Goal: Information Seeking & Learning: Learn about a topic

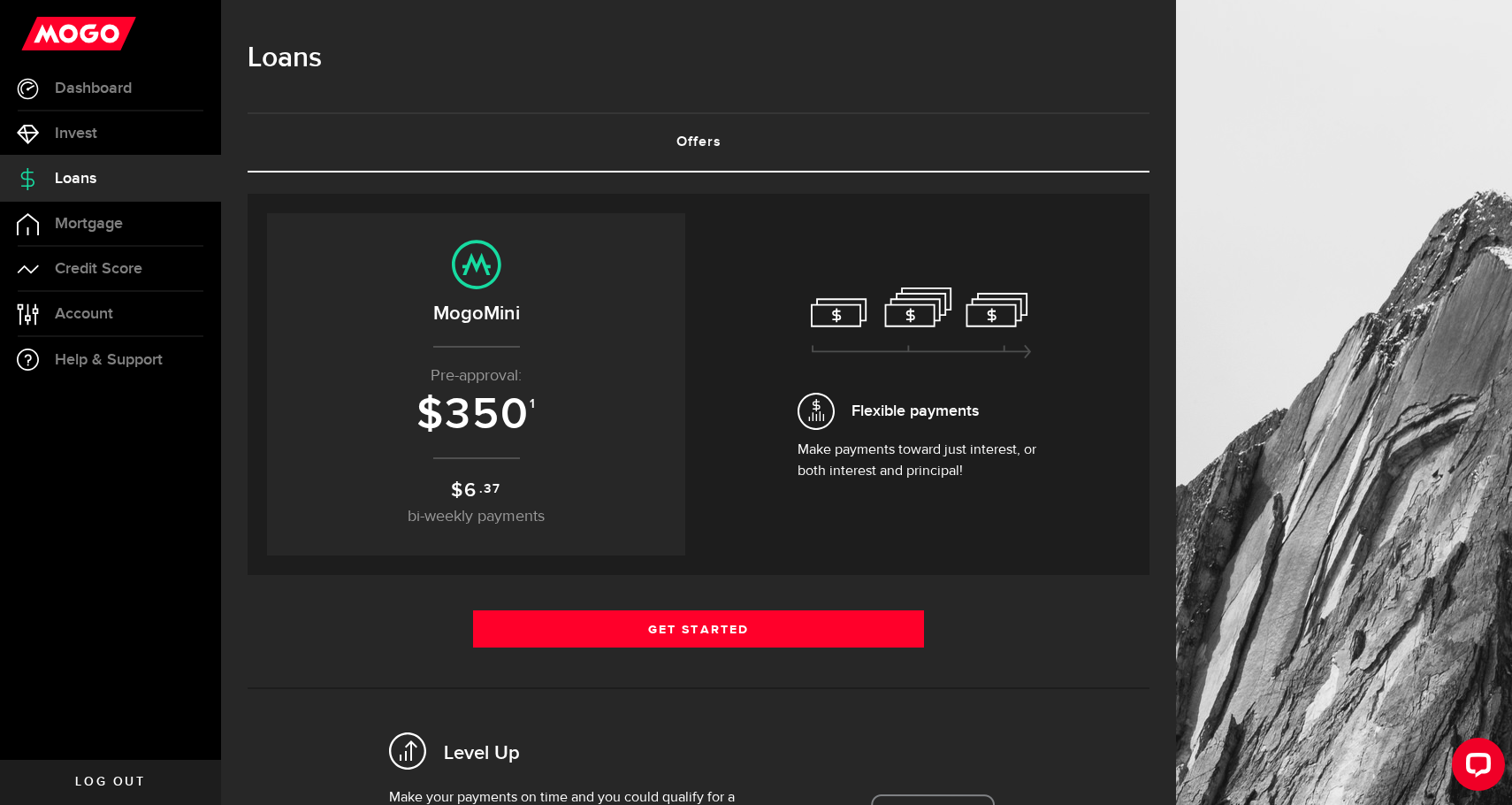
click at [547, 417] on h3 "$ 350 1" at bounding box center [476, 414] width 383 height 48
click at [523, 413] on span "350" at bounding box center [486, 414] width 85 height 53
click at [113, 272] on span "Credit Score" at bounding box center [98, 268] width 87 height 15
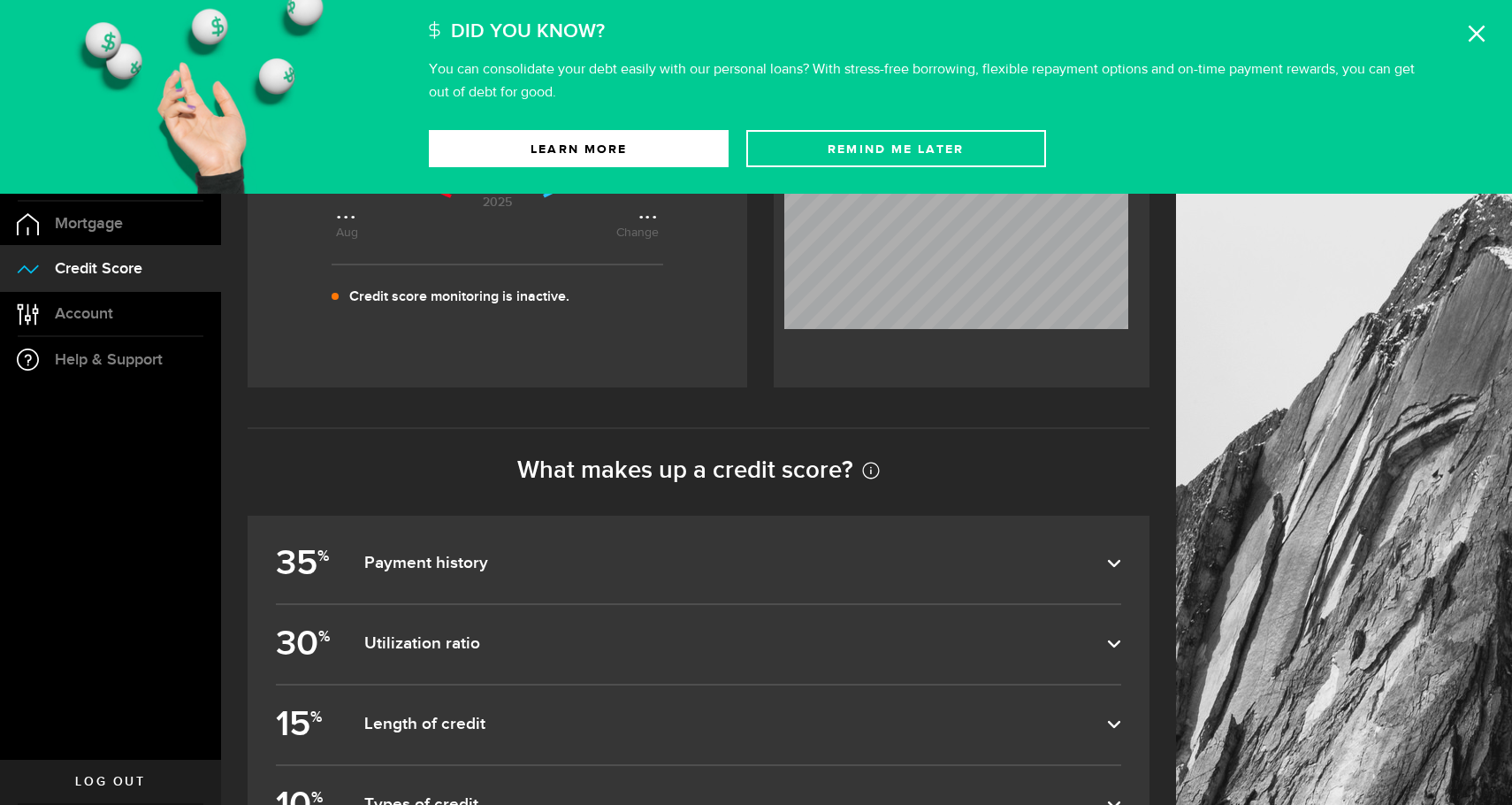
scroll to position [430, 0]
click at [370, 570] on dfn "Payment history" at bounding box center [736, 560] width 743 height 21
click at [0, 0] on input "35 % Payment history" at bounding box center [0, 0] width 0 height 0
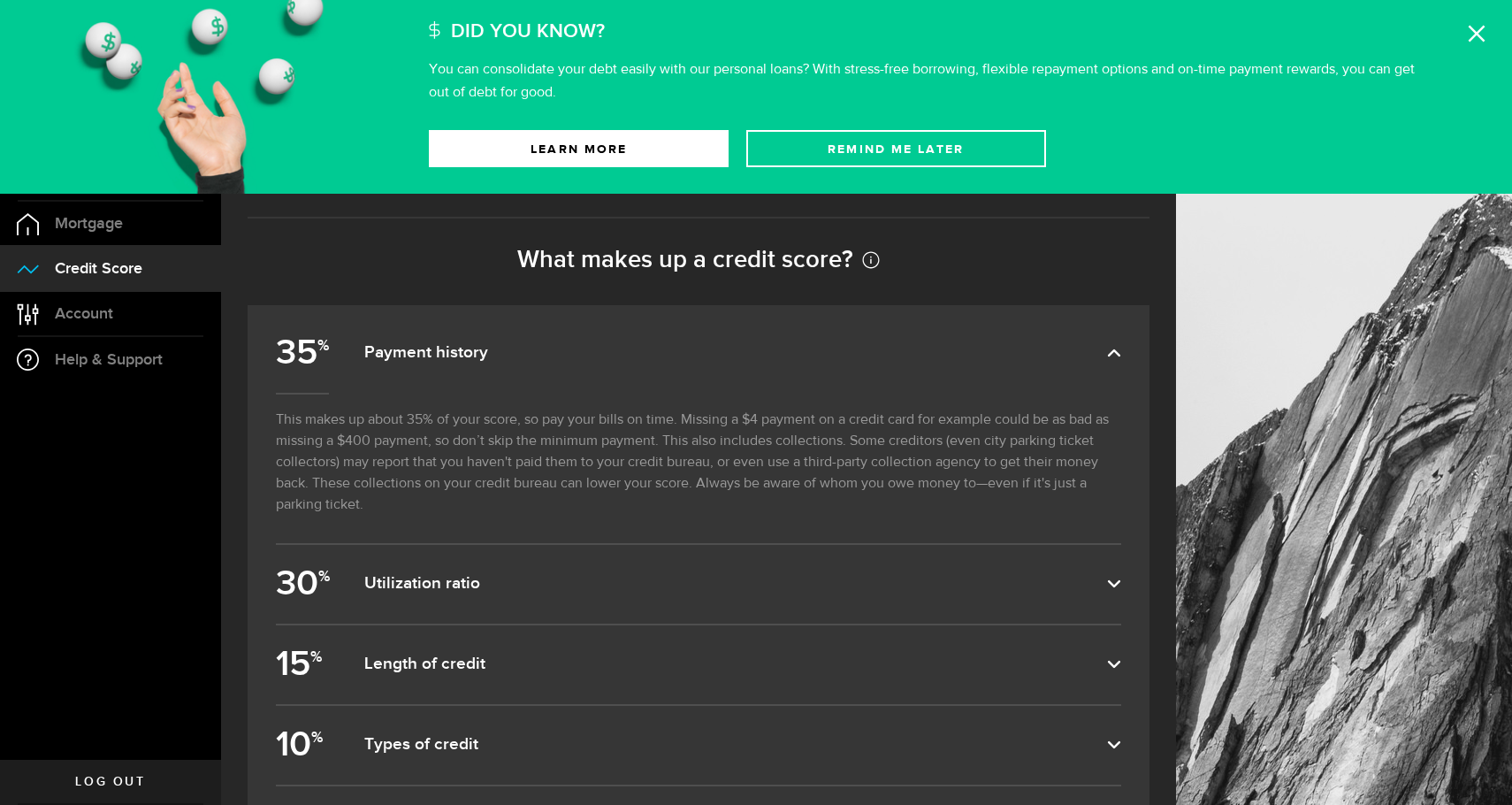
click at [431, 596] on label "30 % Utilization ratio" at bounding box center [698, 584] width 845 height 78
click at [0, 0] on input "30 % Utilization ratio" at bounding box center [0, 0] width 0 height 0
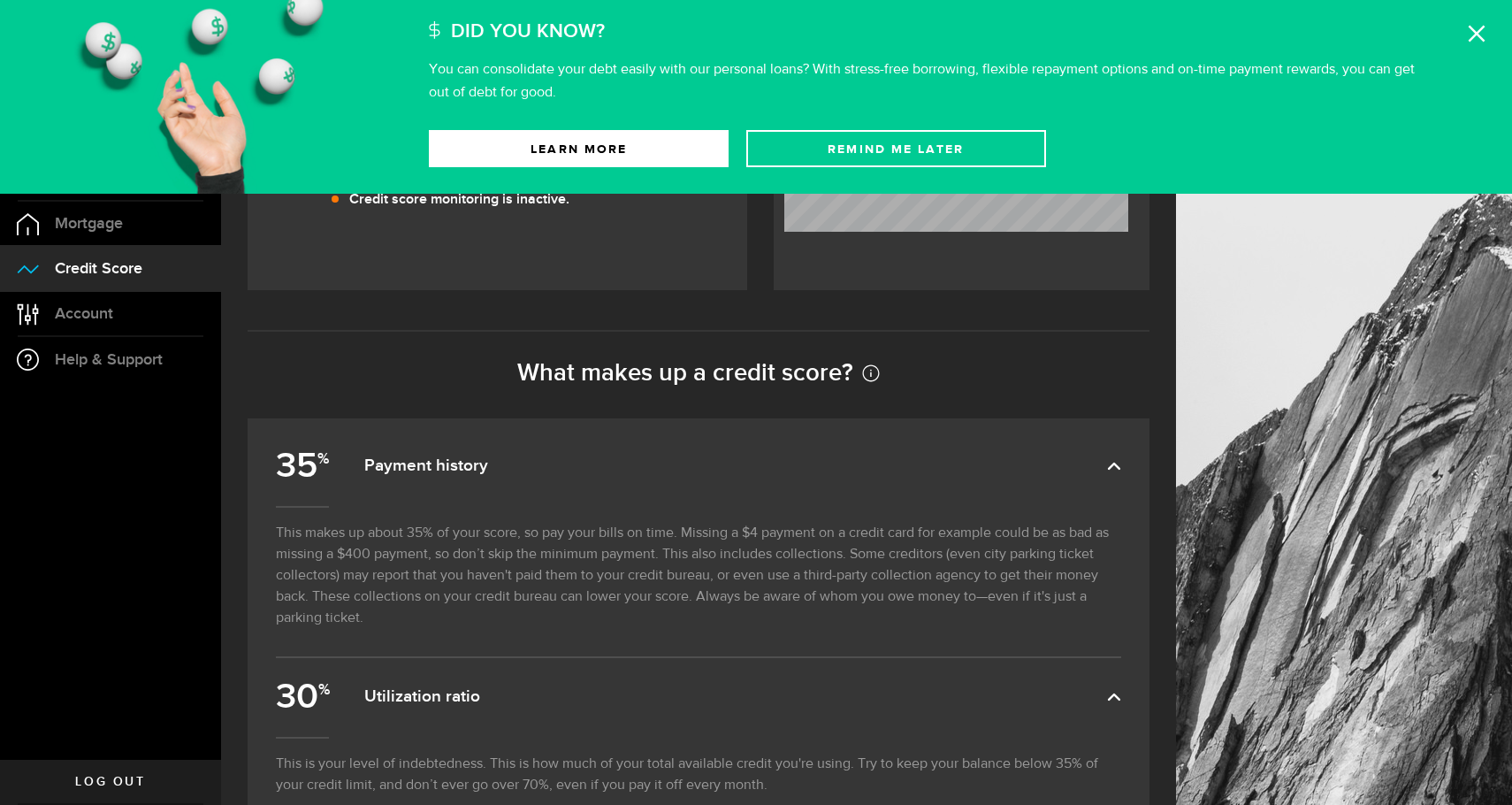
scroll to position [938, 0]
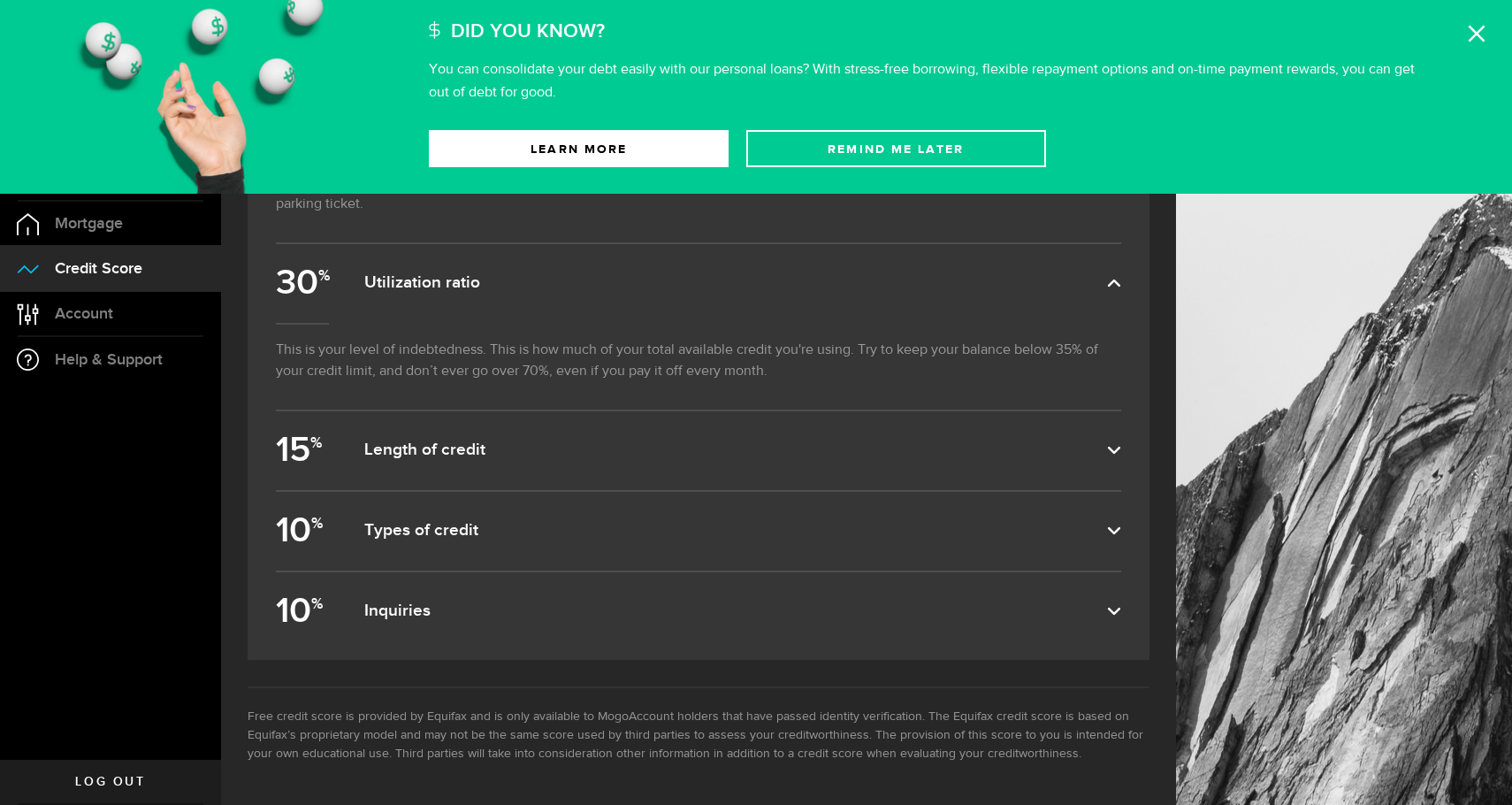
click at [386, 599] on label "10 % Inquiries" at bounding box center [698, 611] width 845 height 78
click at [0, 0] on input "10 % Inquiries" at bounding box center [0, 0] width 0 height 0
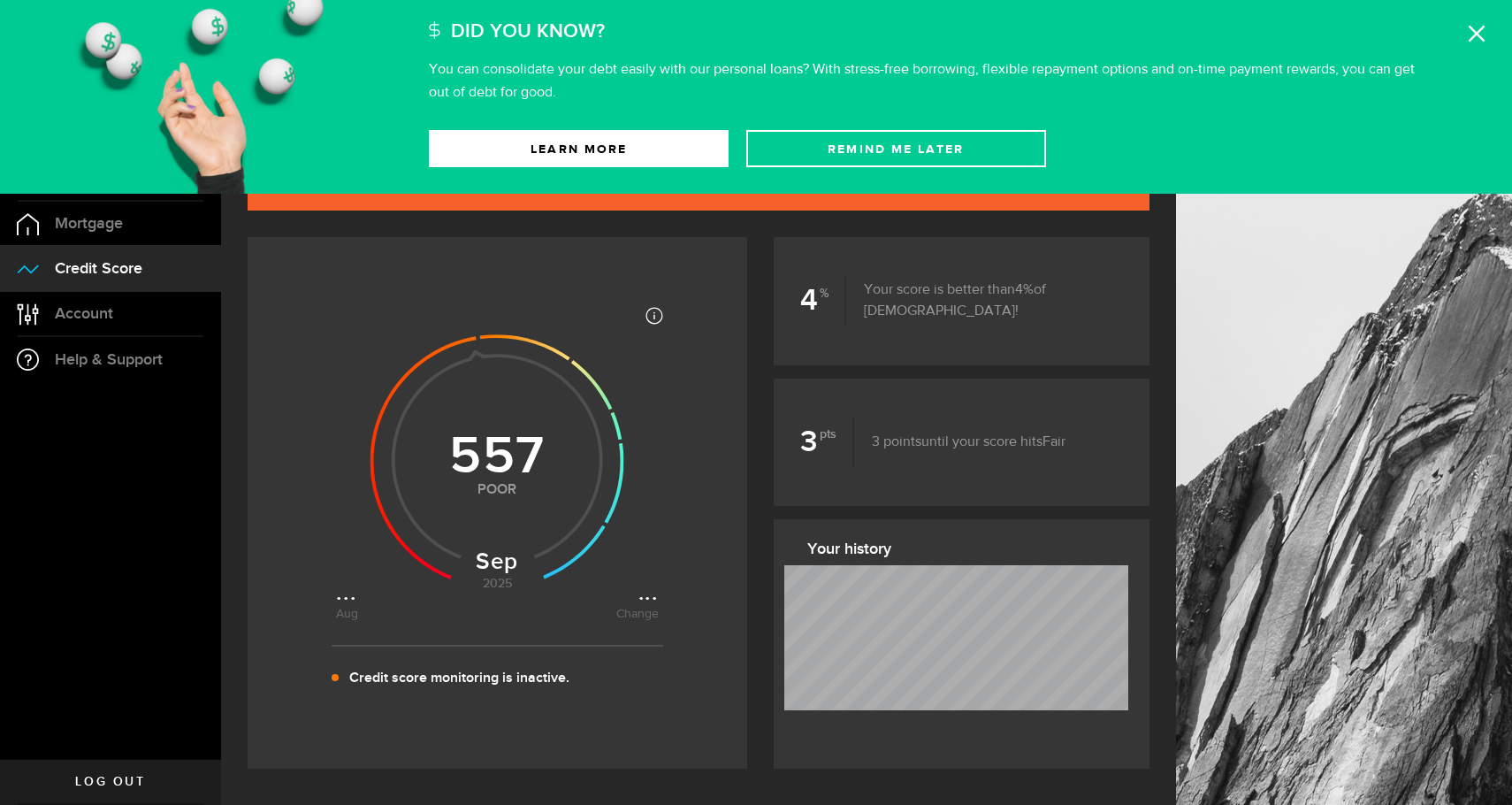
scroll to position [0, 0]
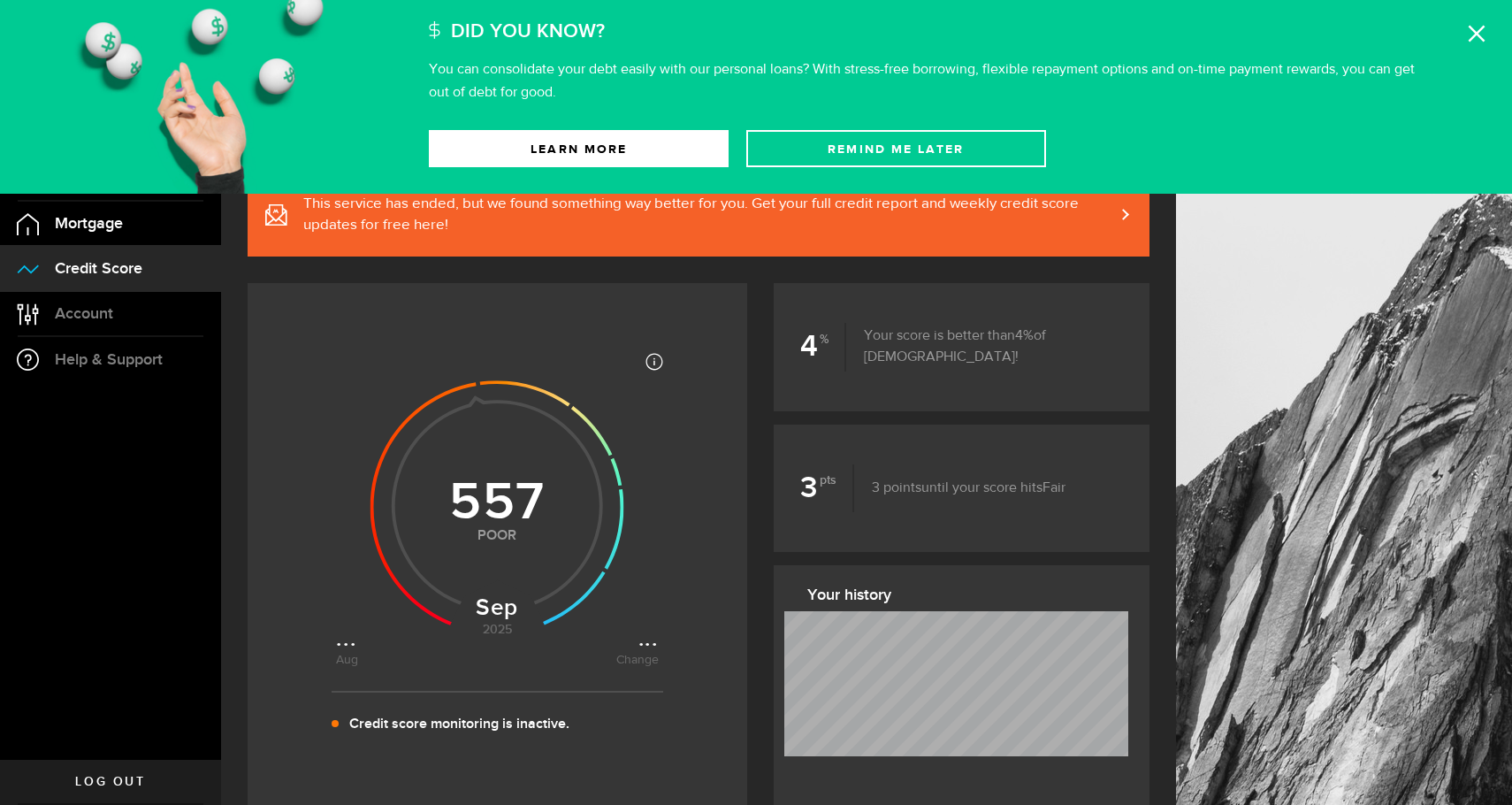
click at [156, 225] on link "Mortgage" at bounding box center [110, 223] width 221 height 45
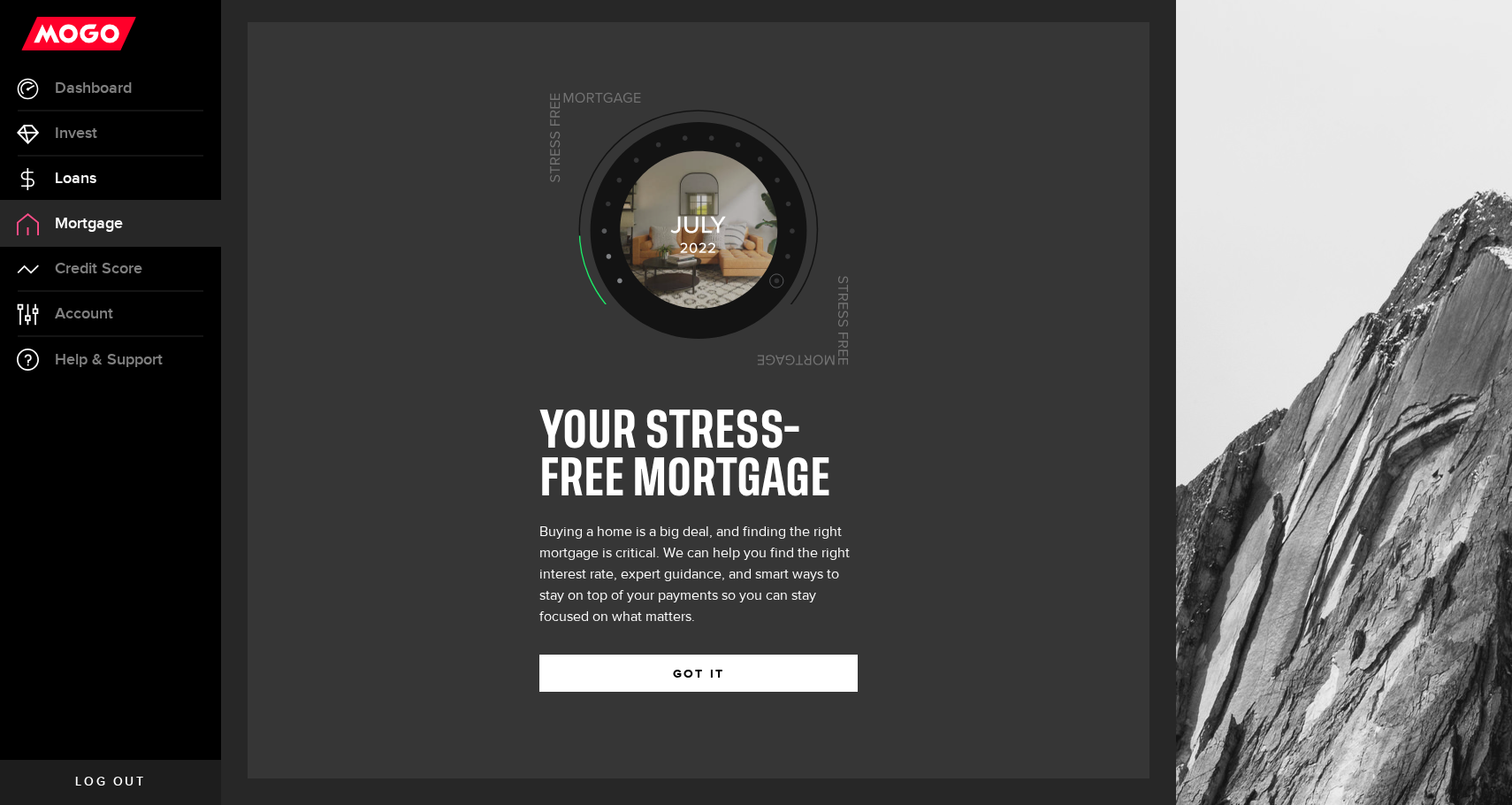
click at [129, 180] on link "Loans" at bounding box center [110, 178] width 221 height 45
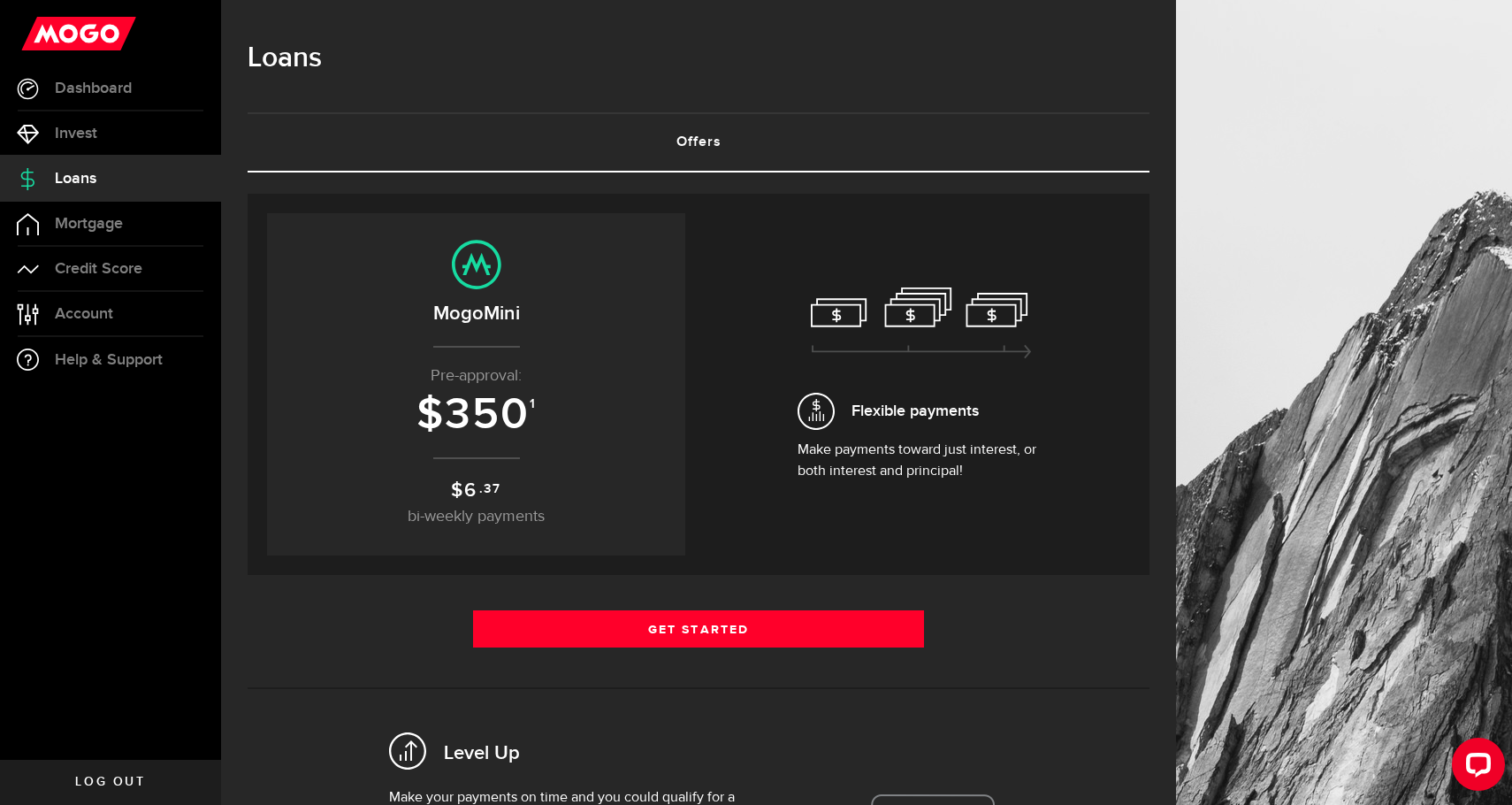
click at [697, 137] on link "Offers (requires attention)" at bounding box center [698, 142] width 902 height 56
